Goal: Find specific page/section: Find specific page/section

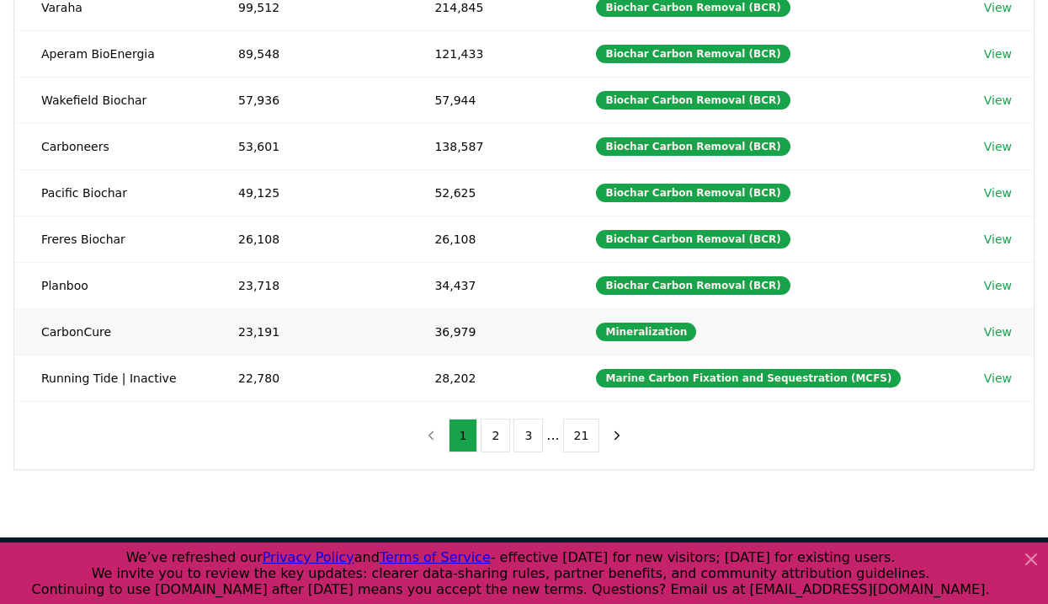
scroll to position [113, 0]
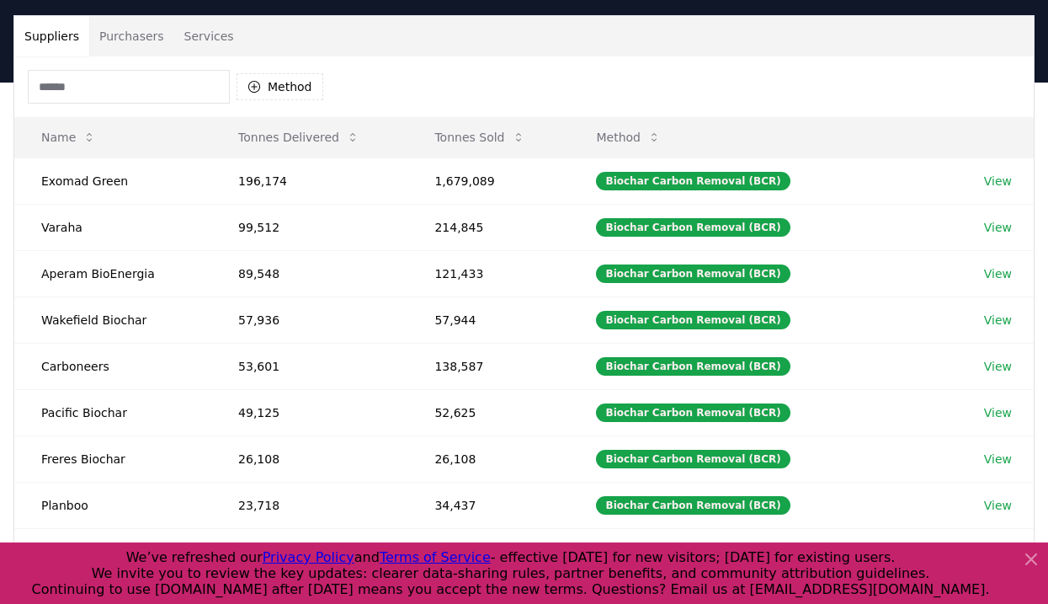
click at [121, 28] on button "Purchasers" at bounding box center [131, 36] width 85 height 40
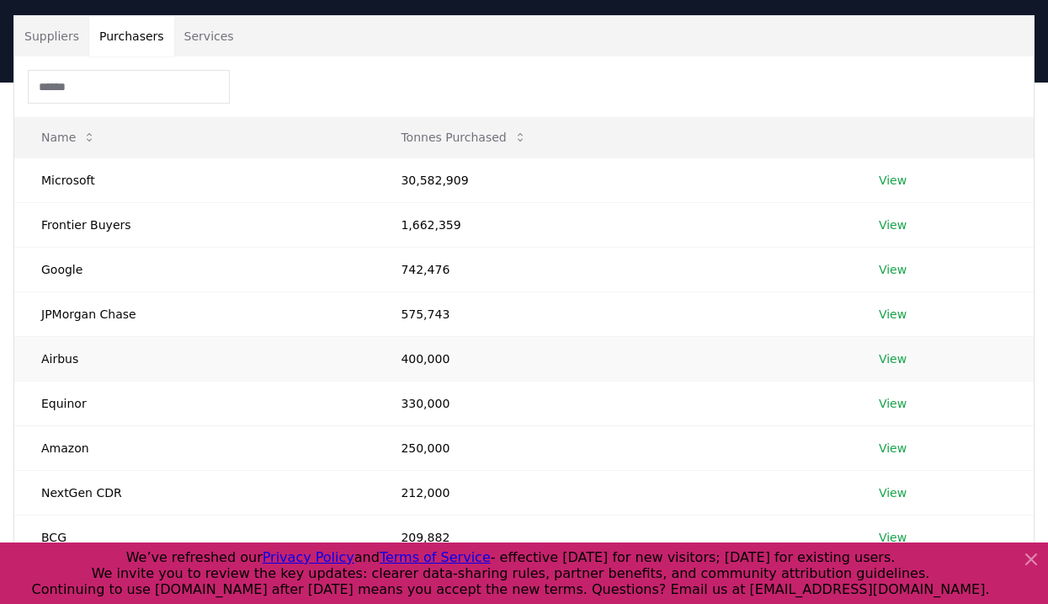
scroll to position [202, 0]
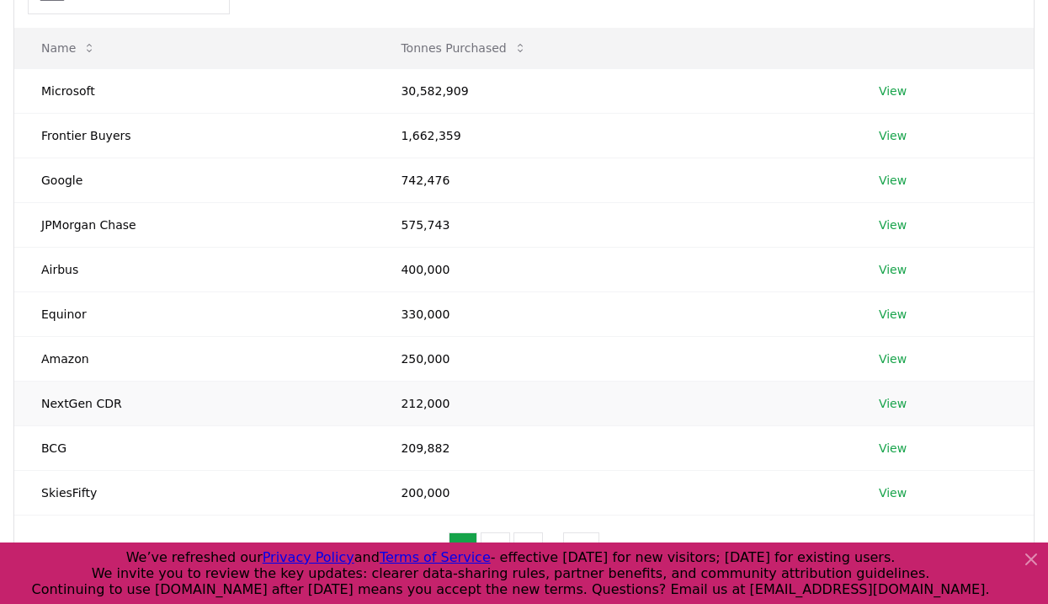
click at [85, 401] on td "NextGen CDR" at bounding box center [193, 402] width 359 height 45
click at [885, 402] on link "View" at bounding box center [893, 403] width 28 height 17
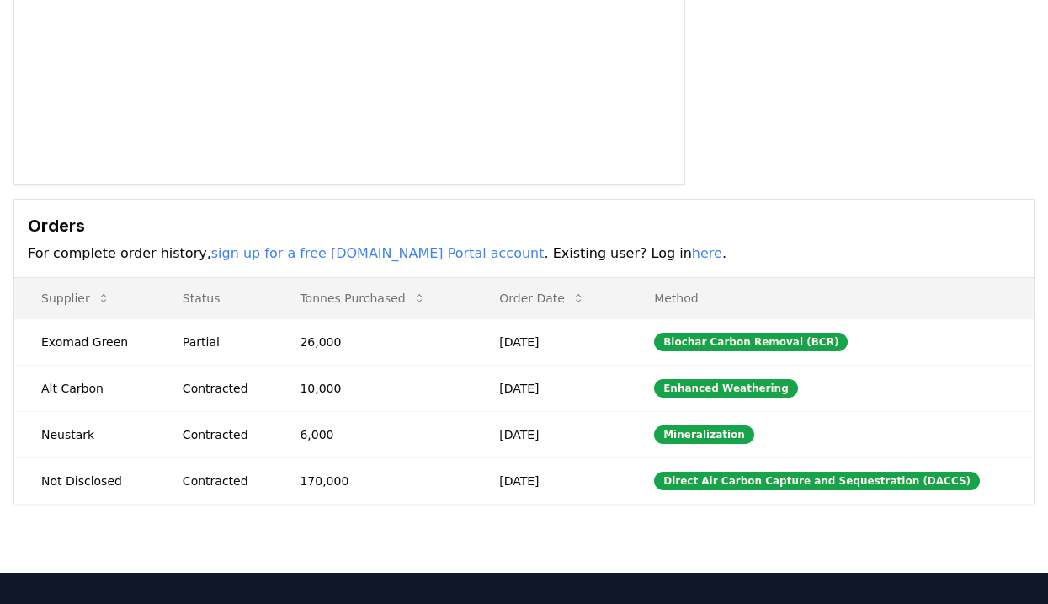
scroll to position [363, 0]
